Goal: Navigation & Orientation: Find specific page/section

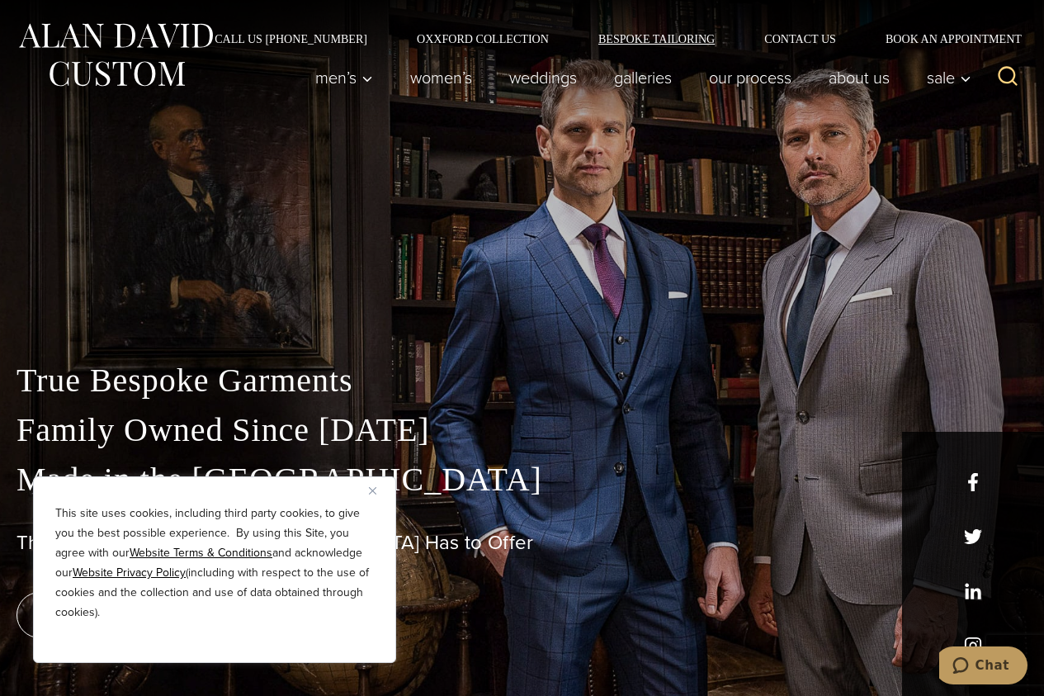
click at [650, 35] on link "Bespoke Tailoring" at bounding box center [657, 39] width 166 height 12
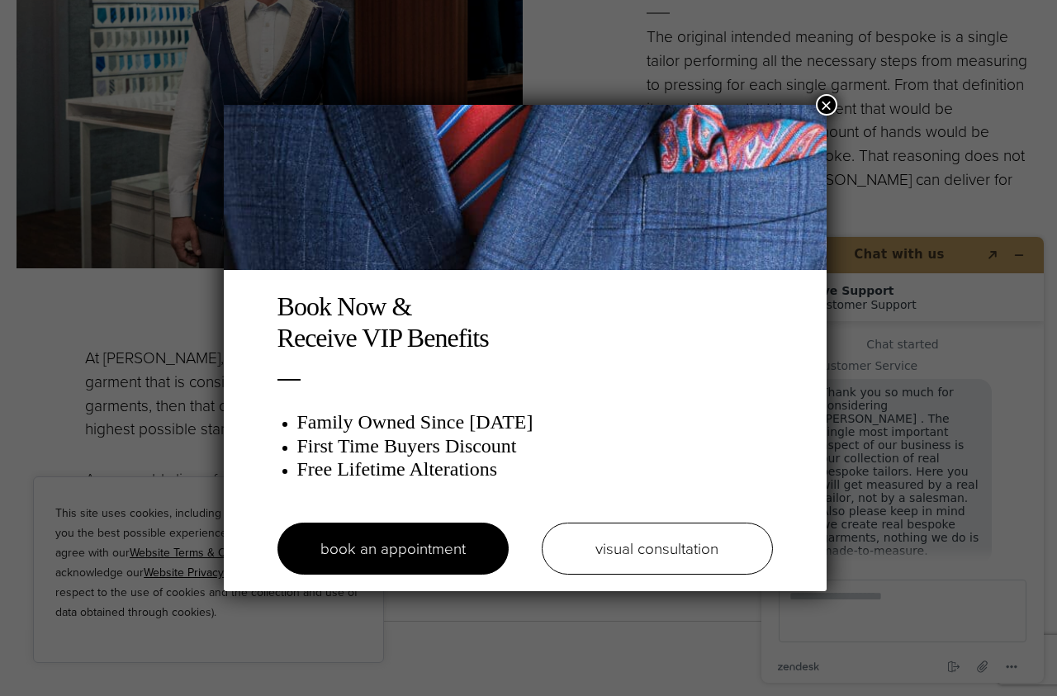
click at [830, 102] on button "×" at bounding box center [826, 104] width 21 height 21
